Goal: Information Seeking & Learning: Learn about a topic

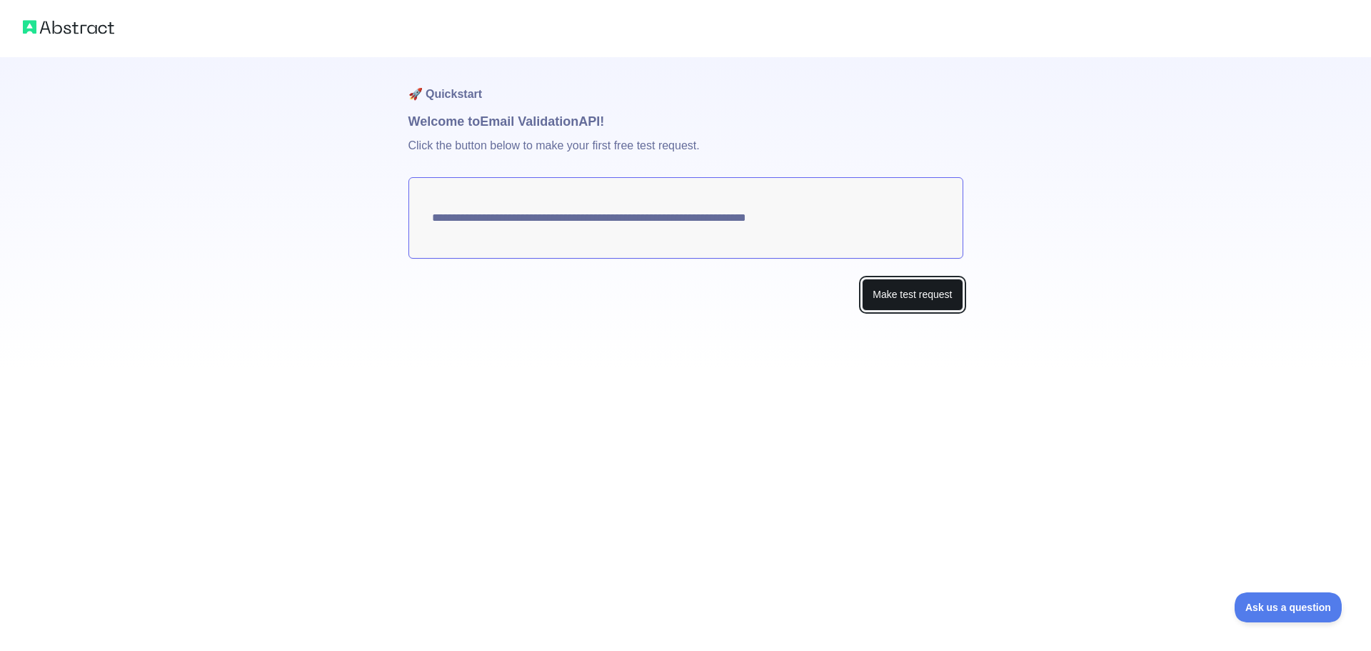
click at [906, 309] on button "Make test request" at bounding box center [912, 295] width 101 height 32
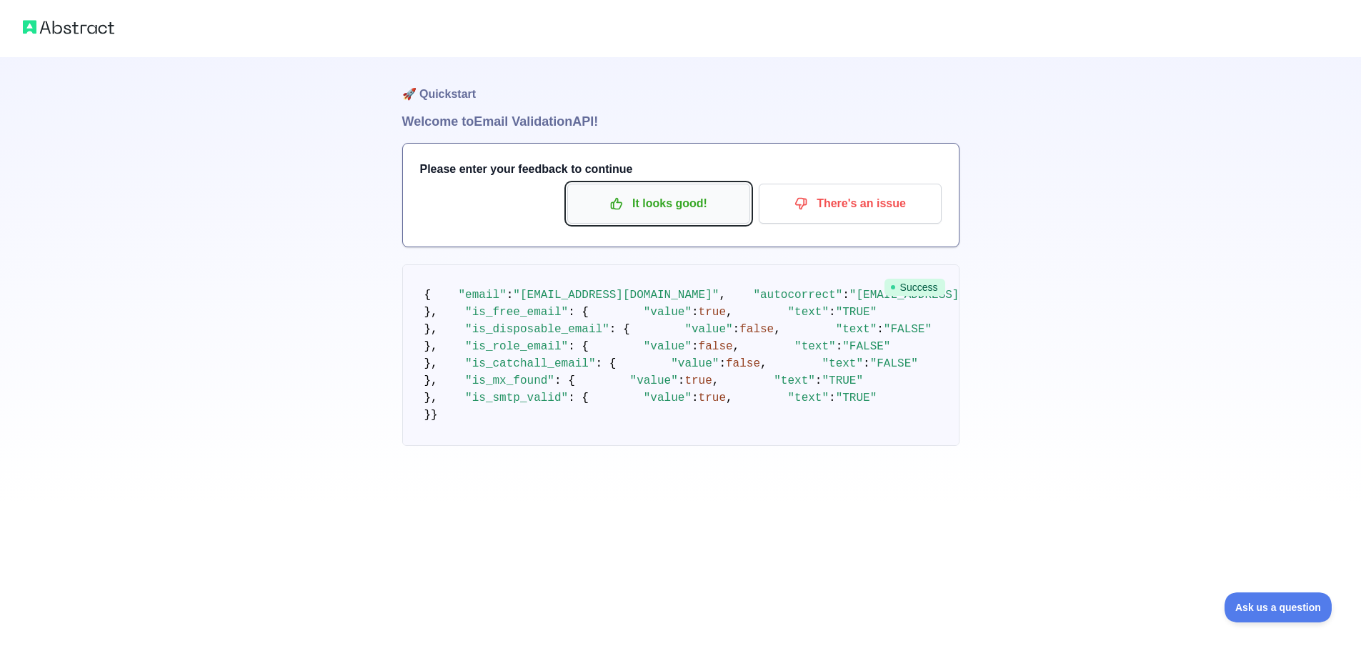
click at [671, 188] on button "It looks good!" at bounding box center [658, 204] width 183 height 40
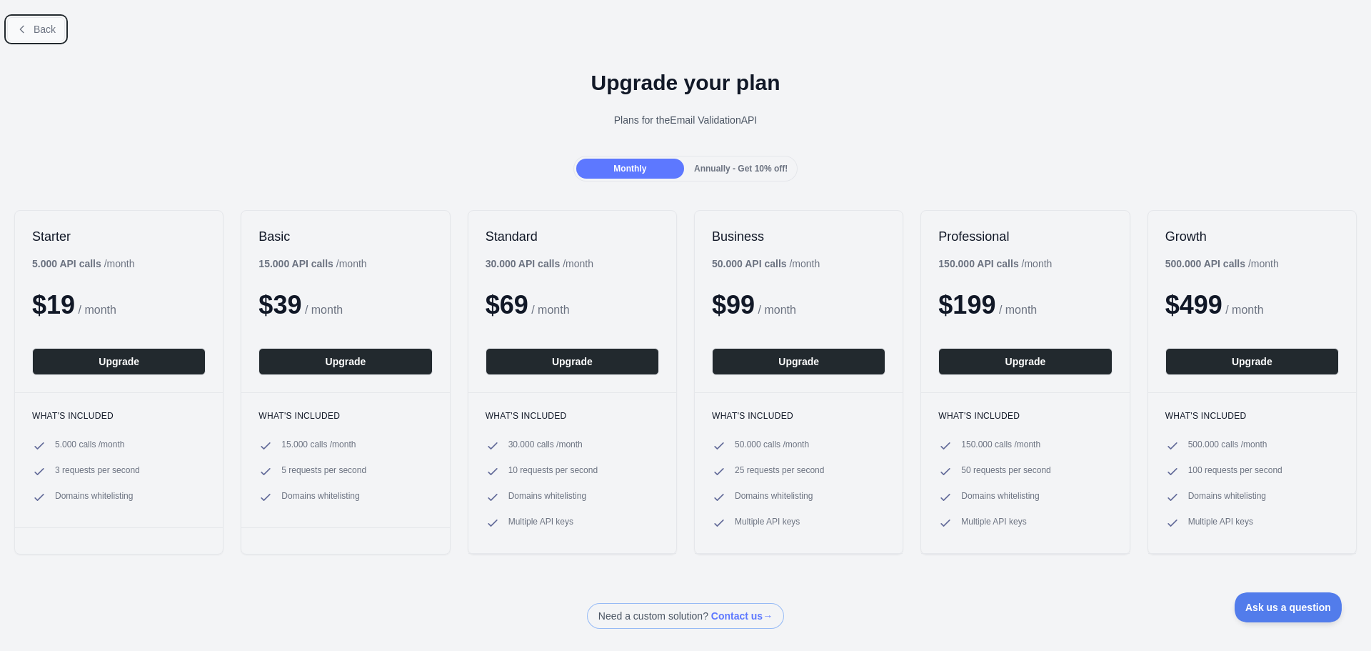
click at [41, 31] on span "Back" at bounding box center [45, 29] width 22 height 11
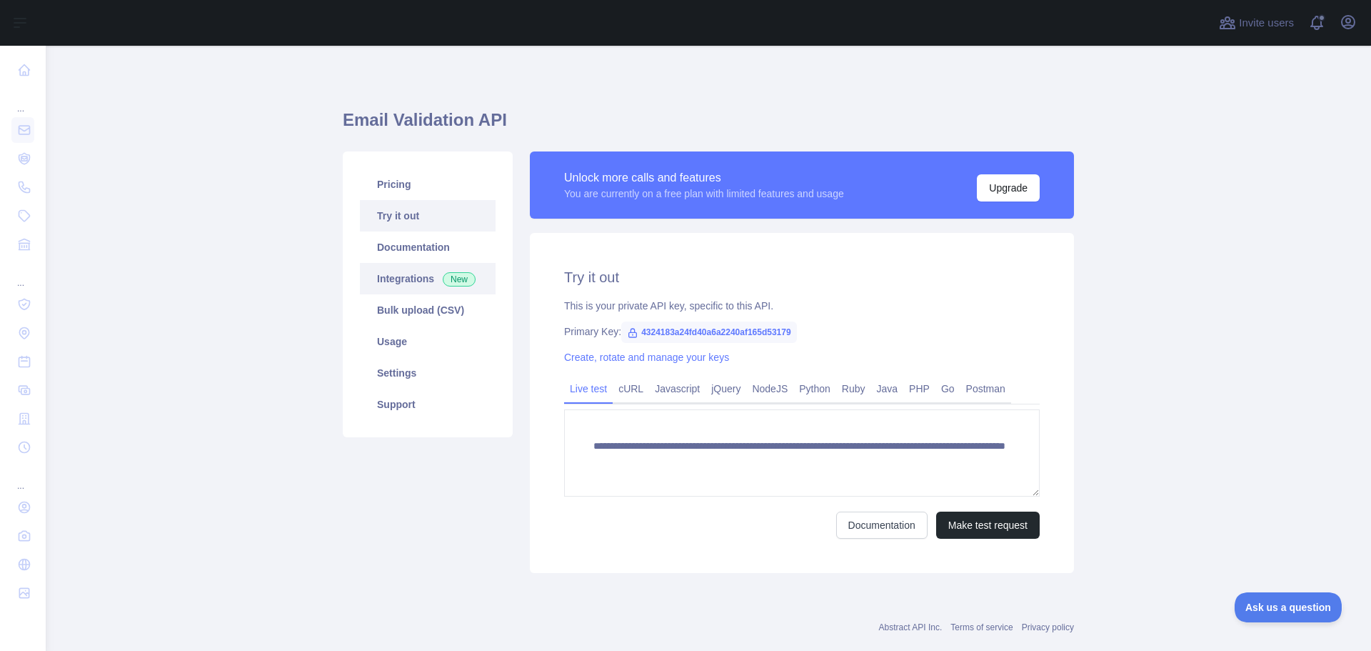
click at [413, 291] on link "Integrations New" at bounding box center [428, 278] width 136 height 31
